Goal: Use online tool/utility

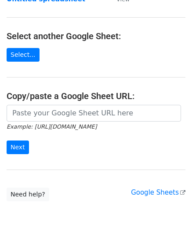
scroll to position [88, 0]
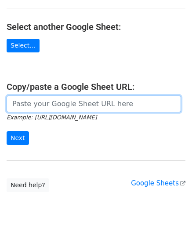
click at [31, 108] on input "url" at bounding box center [94, 103] width 175 height 17
paste input "[URL][DOMAIN_NAME]"
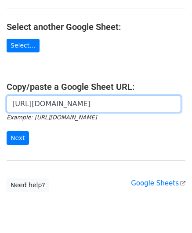
scroll to position [0, 197]
type input "[URL][DOMAIN_NAME]"
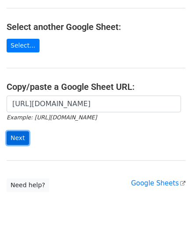
scroll to position [0, 0]
click at [18, 134] on input "Next" at bounding box center [18, 138] width 22 height 14
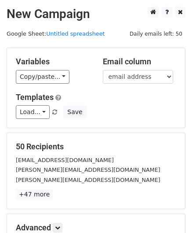
scroll to position [107, 0]
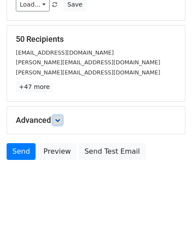
click at [60, 118] on icon at bounding box center [57, 119] width 5 height 5
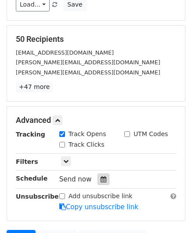
click at [101, 177] on icon at bounding box center [104, 179] width 6 height 6
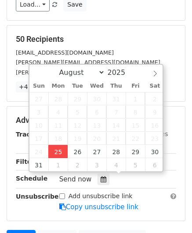
type input "2025-08-25 12:00"
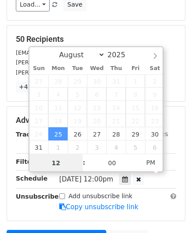
scroll to position [0, 0]
paste input "Hour"
type input "2"
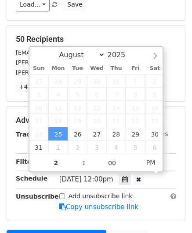
type input "2025-08-25 14:00"
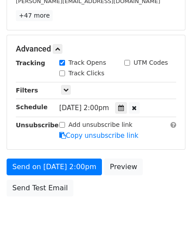
scroll to position [214, 0]
